Goal: Information Seeking & Learning: Find specific fact

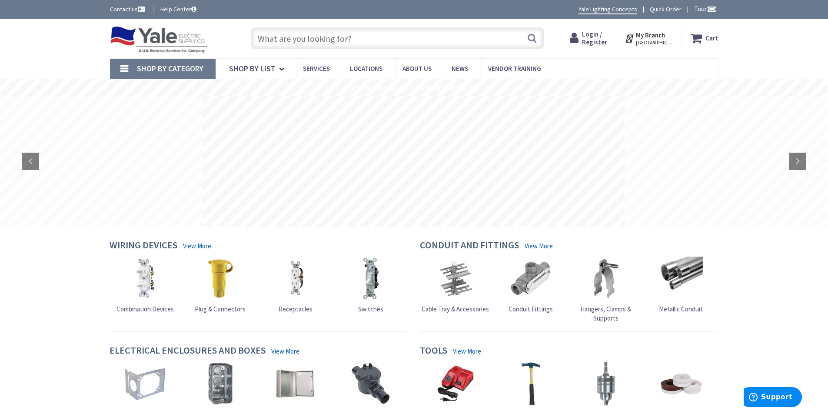
click at [292, 39] on input "text" at bounding box center [397, 38] width 293 height 22
click at [292, 34] on input "1333324" at bounding box center [397, 38] width 293 height 22
type input "133332"
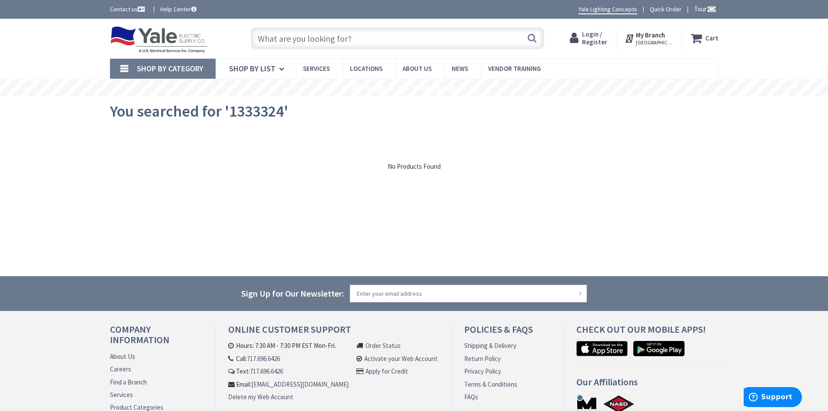
click at [292, 34] on input "text" at bounding box center [397, 38] width 293 height 22
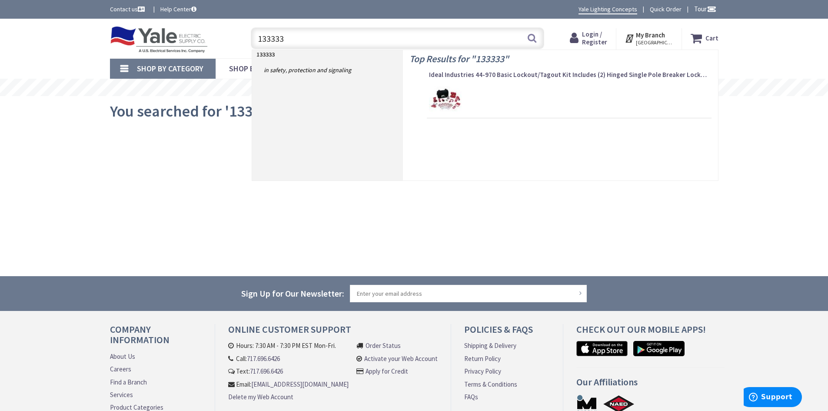
drag, startPoint x: 314, startPoint y: 39, endPoint x: 167, endPoint y: 33, distance: 147.0
click at [168, 33] on div "Toggle Nav 133333 133333 Search Cart My Cart Close" at bounding box center [413, 38] width 621 height 29
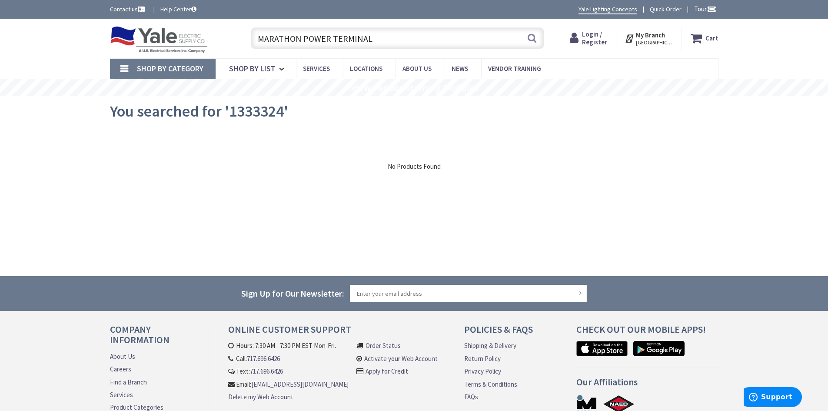
click at [390, 31] on input "MARATHON POWER TERMINAL" at bounding box center [397, 38] width 293 height 22
drag, startPoint x: 386, startPoint y: 39, endPoint x: 328, endPoint y: 41, distance: 57.8
click at [328, 41] on input "MARATHON POWER TERMINAL" at bounding box center [397, 38] width 293 height 22
click at [333, 37] on input "MARATHON POWER" at bounding box center [397, 38] width 293 height 22
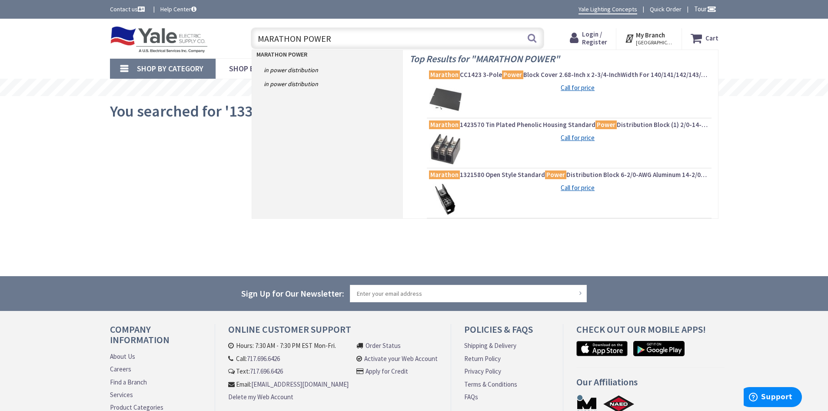
click at [374, 41] on input "MARATHON POWER" at bounding box center [397, 38] width 293 height 22
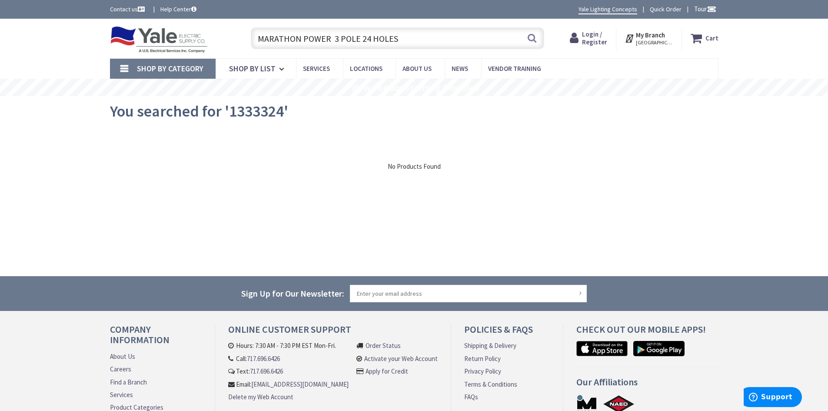
drag, startPoint x: 358, startPoint y: 36, endPoint x: 510, endPoint y: 36, distance: 152.1
click at [510, 36] on input "MARATHON POWER 3 POLE 24 HOLES" at bounding box center [397, 38] width 293 height 22
click at [368, 34] on input "MARATHON POWER 3 POLE" at bounding box center [397, 38] width 293 height 22
type input "MARATHON POWER 3 POLE"
click at [531, 37] on button "Search" at bounding box center [531, 38] width 11 height 20
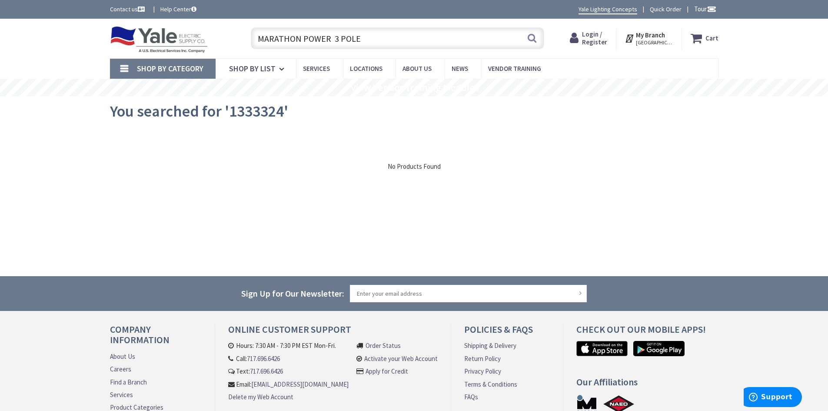
drag, startPoint x: 371, startPoint y: 40, endPoint x: 104, endPoint y: 29, distance: 267.4
click at [104, 29] on div "Toggle Nav MARATHON POWER 3 POLE MARATHON POWER 3 POLE Search Cart My Cart Close" at bounding box center [413, 38] width 621 height 29
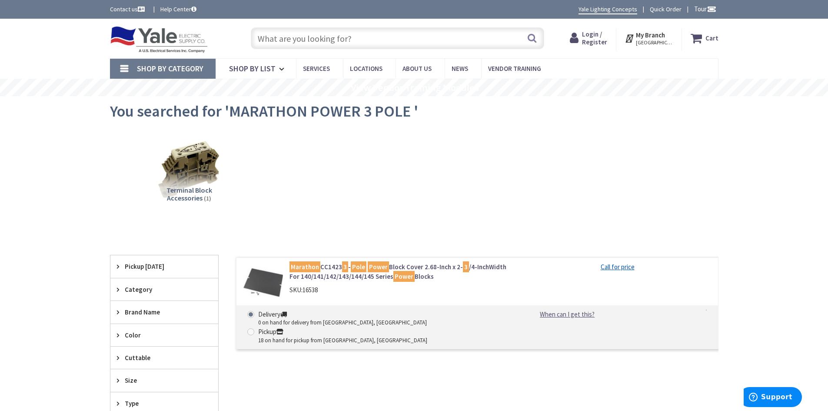
click at [348, 34] on input "text" at bounding box center [397, 38] width 293 height 22
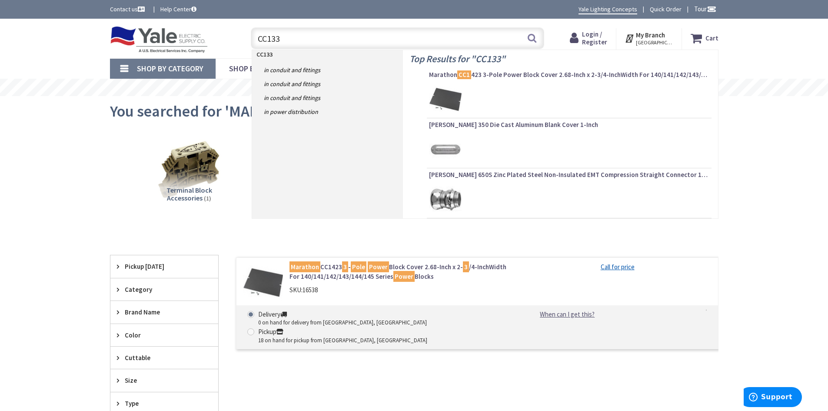
type input "CC1333"
